Goal: Information Seeking & Learning: Learn about a topic

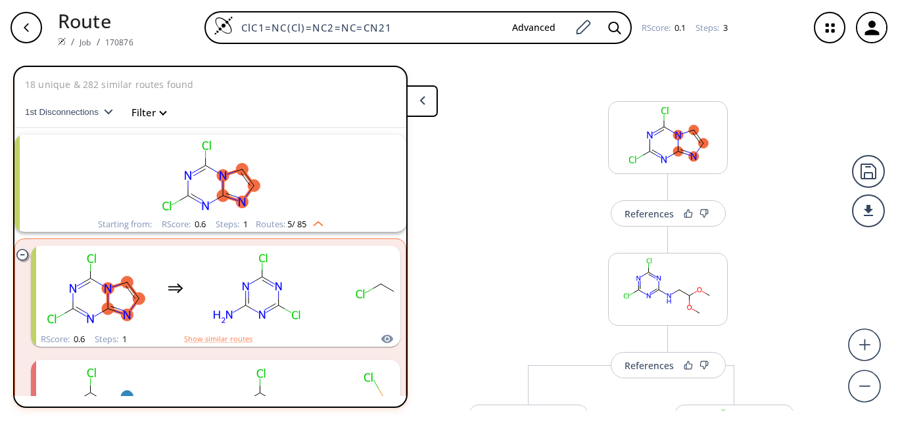
scroll to position [51, 0]
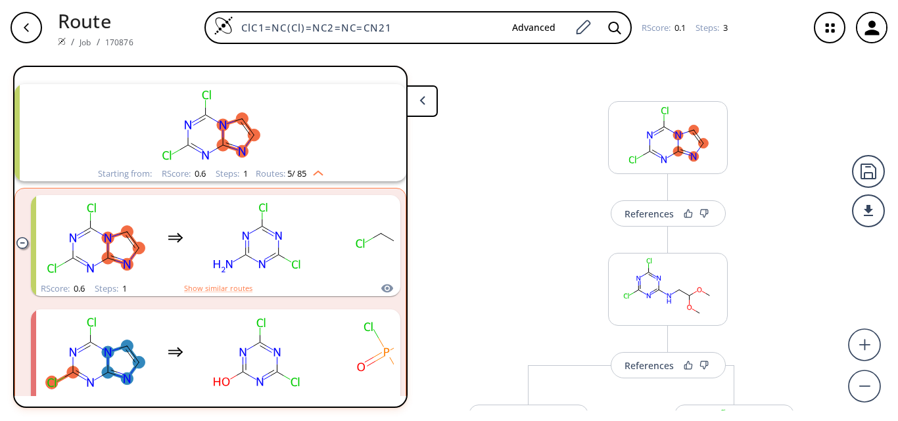
click at [182, 37] on div "ClC1=NC(Cl)=NC2=NC=CN21 Advanced RScore : 0.1 Steps : 3" at bounding box center [471, 27] width 654 height 33
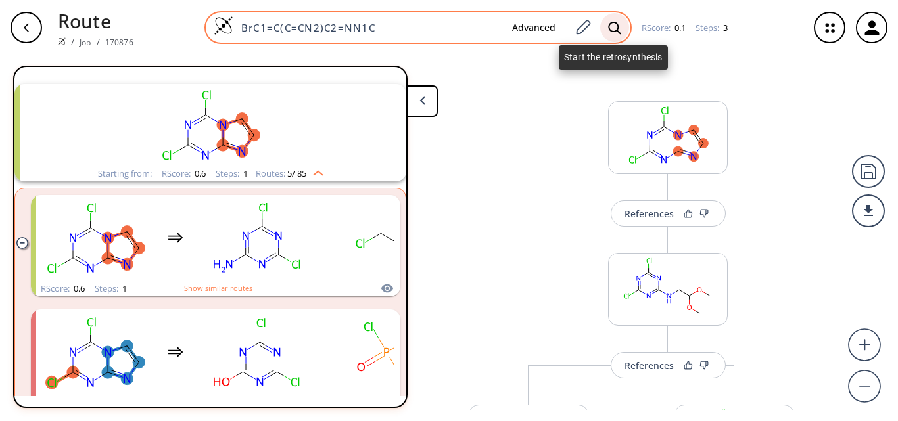
type input "BrC1=C(C=CN2)C2=NN1C"
click at [608, 26] on icon at bounding box center [614, 27] width 12 height 12
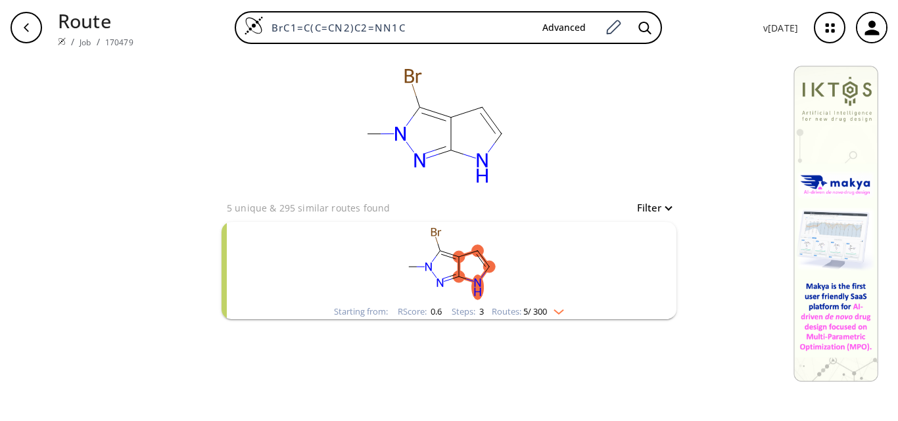
click at [388, 290] on rect "clusters" at bounding box center [449, 263] width 342 height 82
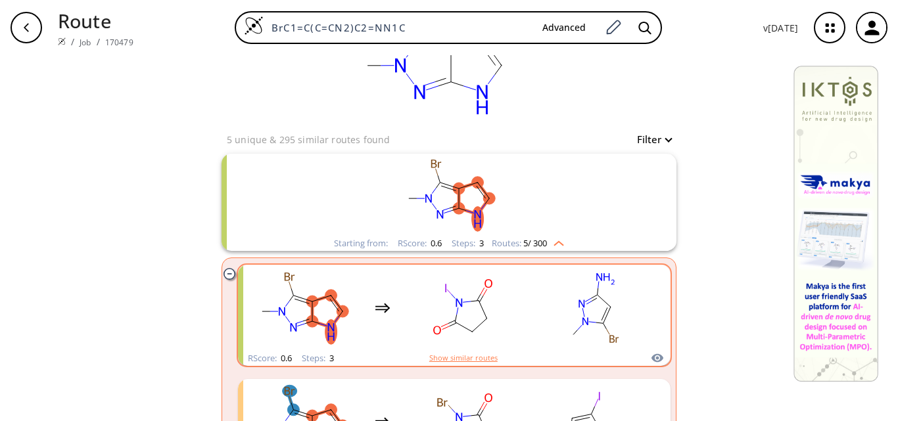
scroll to position [131, 0]
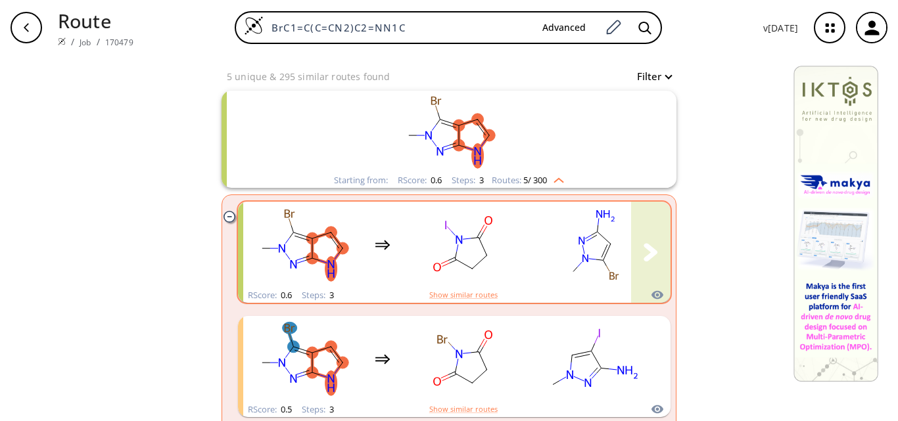
click at [517, 269] on rect "clusters" at bounding box center [463, 245] width 118 height 82
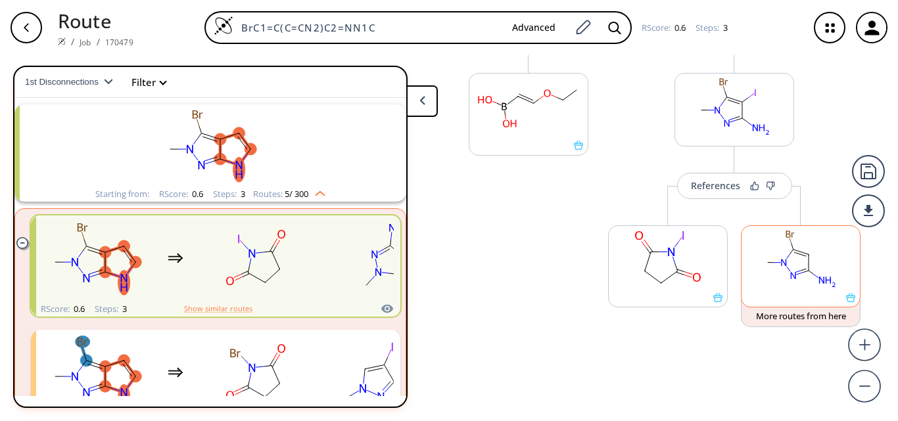
scroll to position [334, 0]
click at [844, 302] on div at bounding box center [801, 265] width 120 height 82
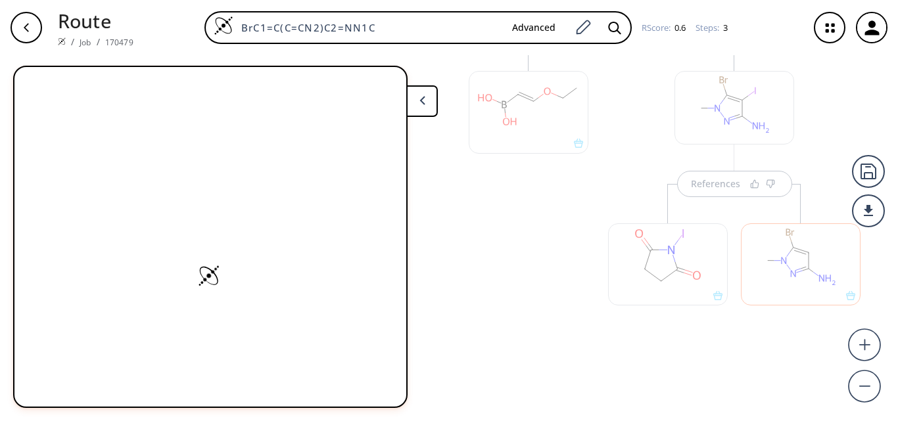
scroll to position [0, 0]
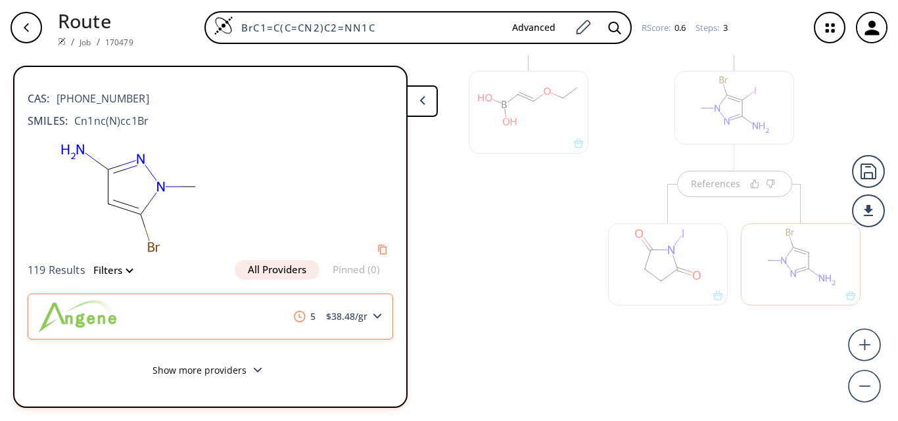
click at [232, 315] on div "5 $ 38.48 /gr" at bounding box center [211, 317] width 366 height 46
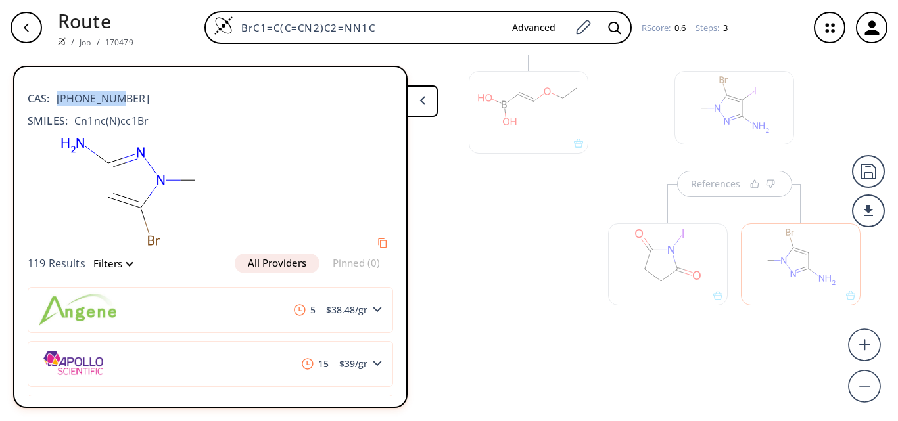
drag, startPoint x: 58, startPoint y: 99, endPoint x: 114, endPoint y: 100, distance: 55.9
click at [114, 100] on div "CAS: [PHONE_NUMBER]" at bounding box center [211, 92] width 366 height 29
copy span "[PHONE_NUMBER]"
click at [502, 196] on div at bounding box center [528, 195] width 133 height 326
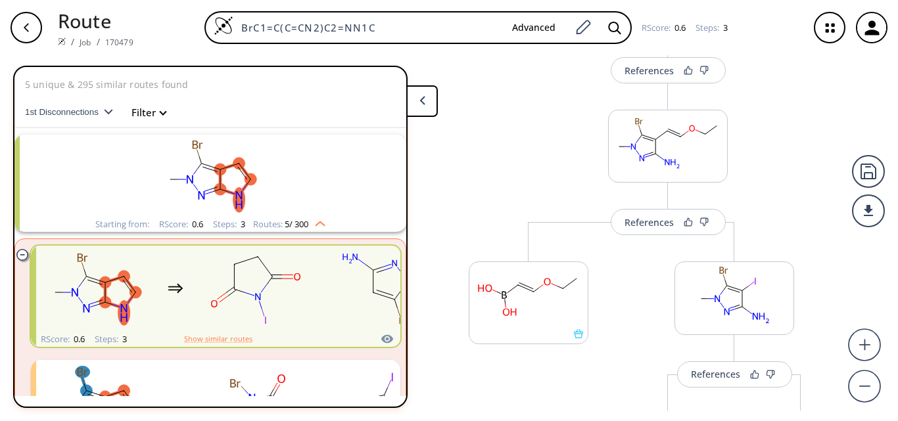
scroll to position [71, 0]
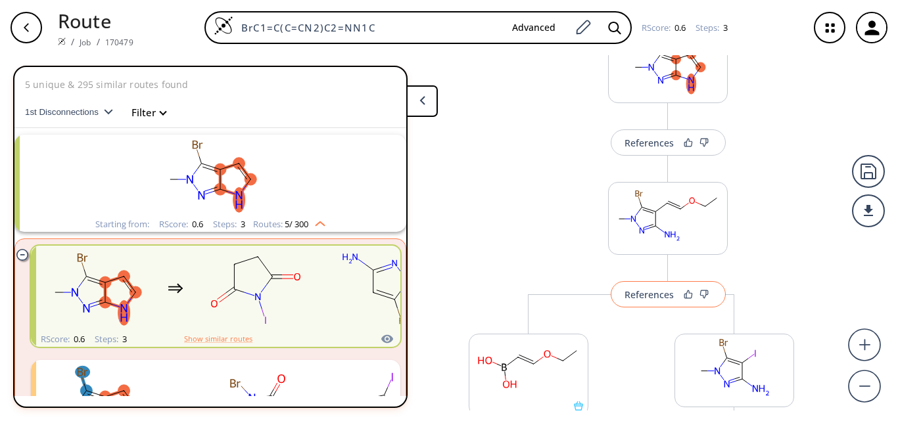
click at [657, 291] on div "References" at bounding box center [649, 295] width 49 height 9
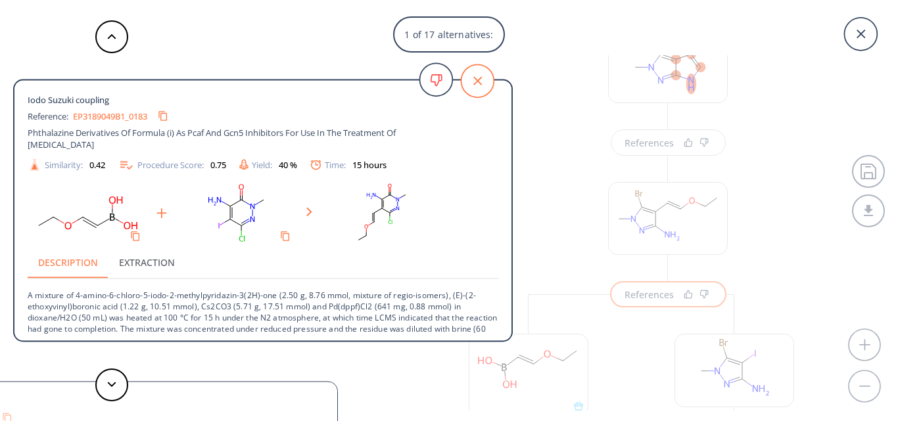
click at [474, 85] on icon at bounding box center [477, 81] width 9 height 9
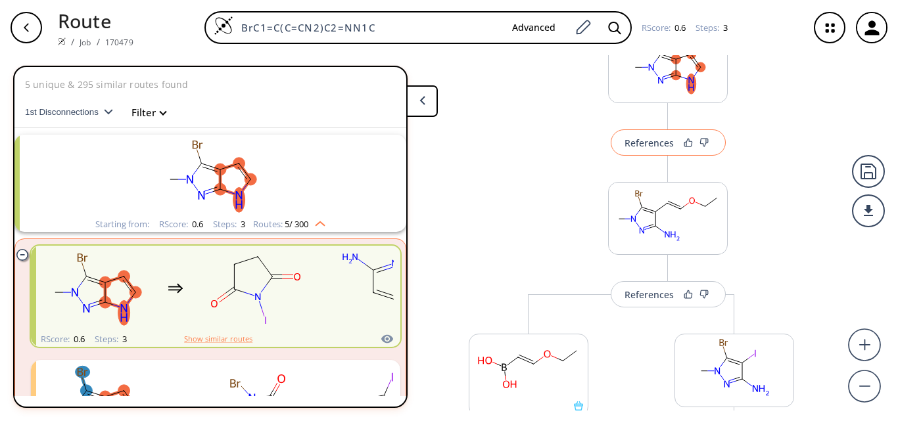
click at [655, 144] on div "References" at bounding box center [649, 143] width 49 height 9
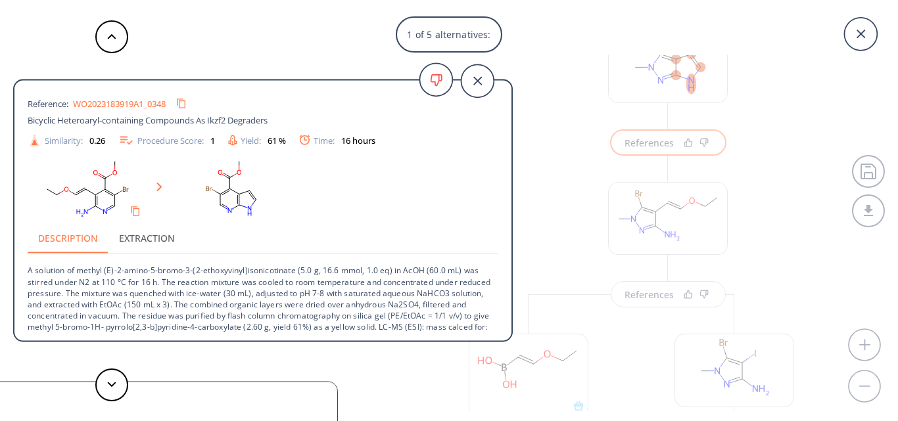
scroll to position [13, 0]
